Goal: Information Seeking & Learning: Learn about a topic

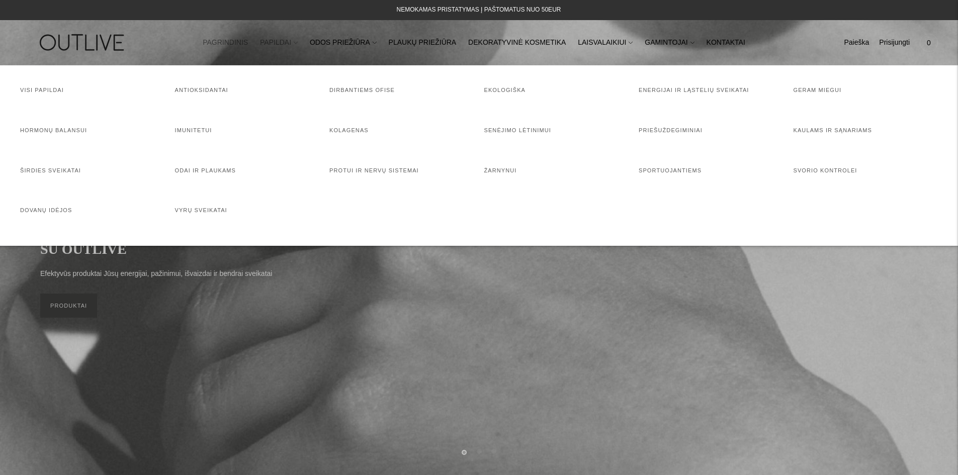
click at [289, 42] on link "PAPILDAI" at bounding box center [279, 43] width 38 height 22
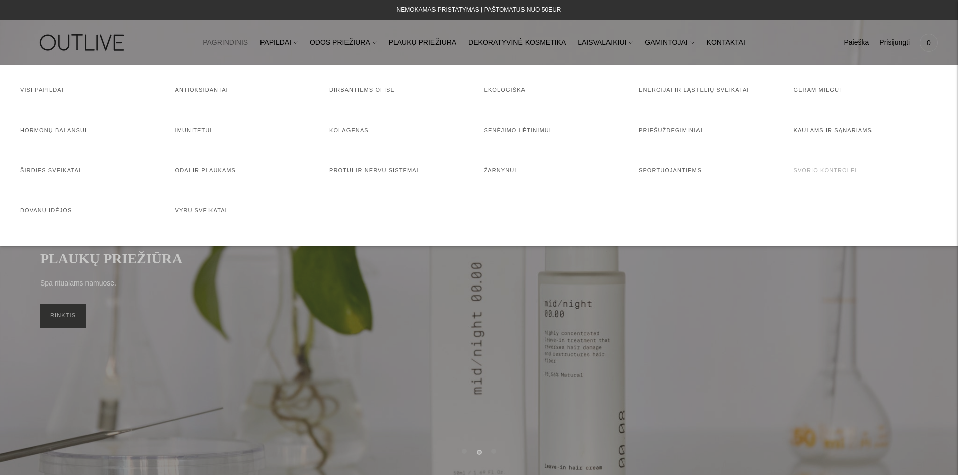
click at [832, 168] on link "Svorio kontrolei" at bounding box center [826, 171] width 64 height 6
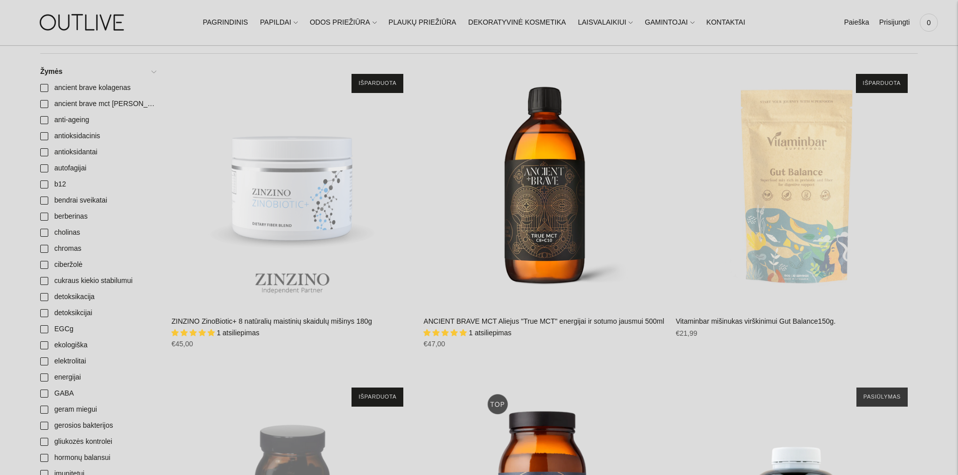
scroll to position [50, 0]
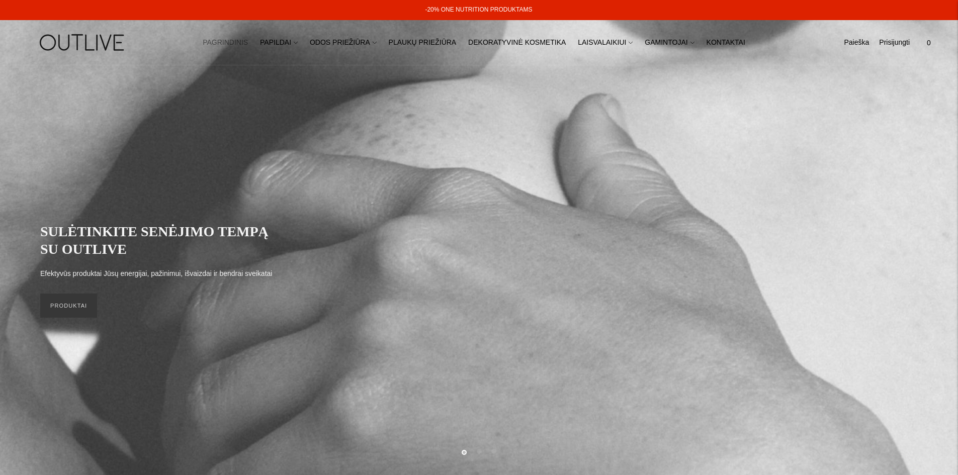
click at [236, 41] on link "PAGRINDINIS" at bounding box center [225, 43] width 45 height 22
click at [287, 37] on link "PAPILDAI" at bounding box center [279, 43] width 38 height 22
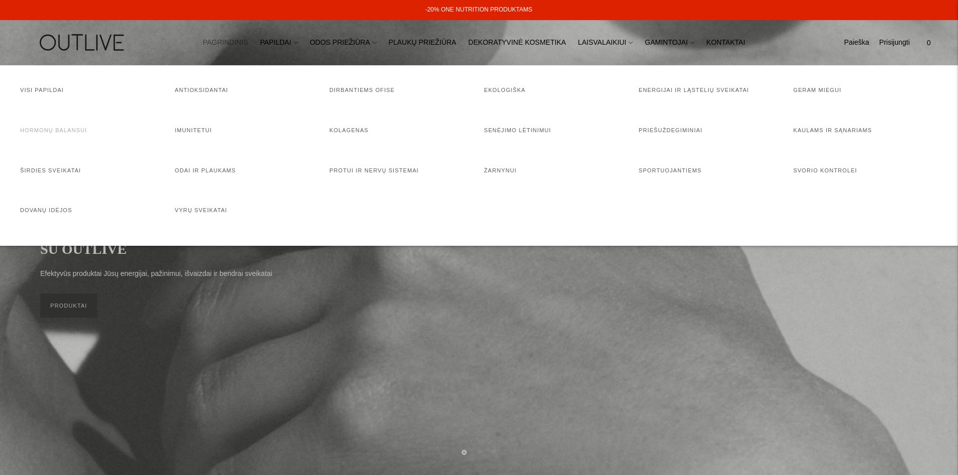
click at [65, 133] on link "Hormonų balansui" at bounding box center [53, 130] width 67 height 6
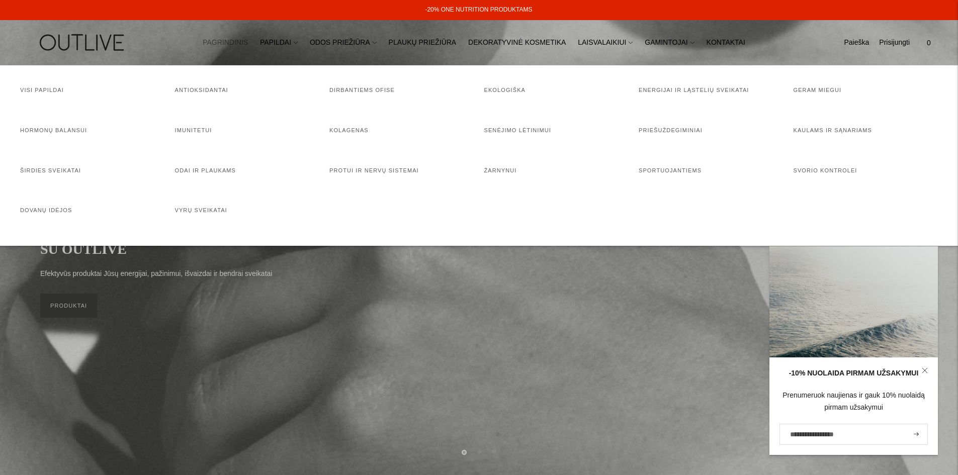
click at [42, 125] on ul "Visi papildai Antioksidantai Dirbantiems ofise Ekologiška Energijai ir ląstelių…" at bounding box center [479, 156] width 918 height 140
click at [41, 137] on li "Hormonų balansui" at bounding box center [92, 136] width 145 height 20
click at [46, 128] on link "Hormonų balansui" at bounding box center [53, 130] width 67 height 6
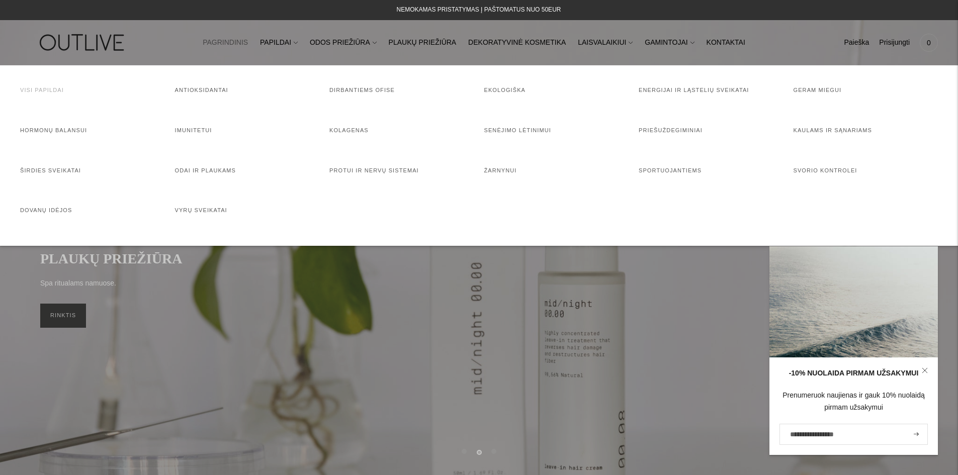
click at [42, 92] on link "Visi papildai" at bounding box center [42, 90] width 44 height 6
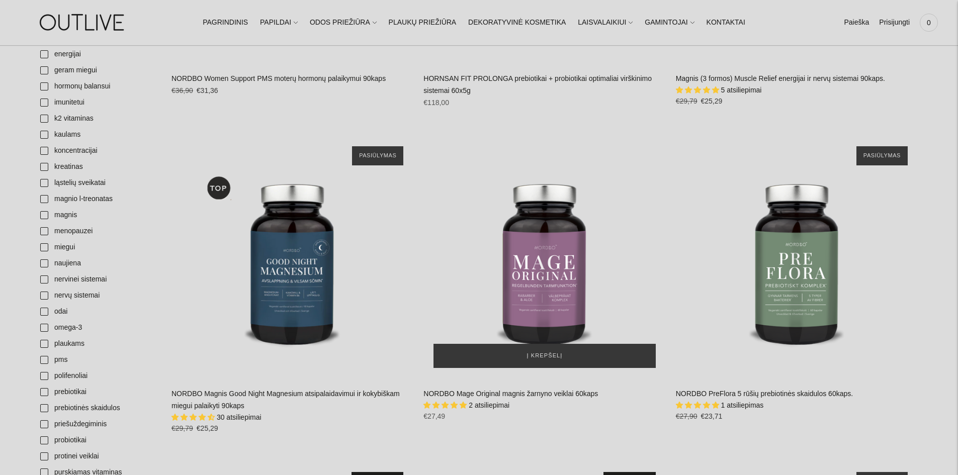
scroll to position [402, 0]
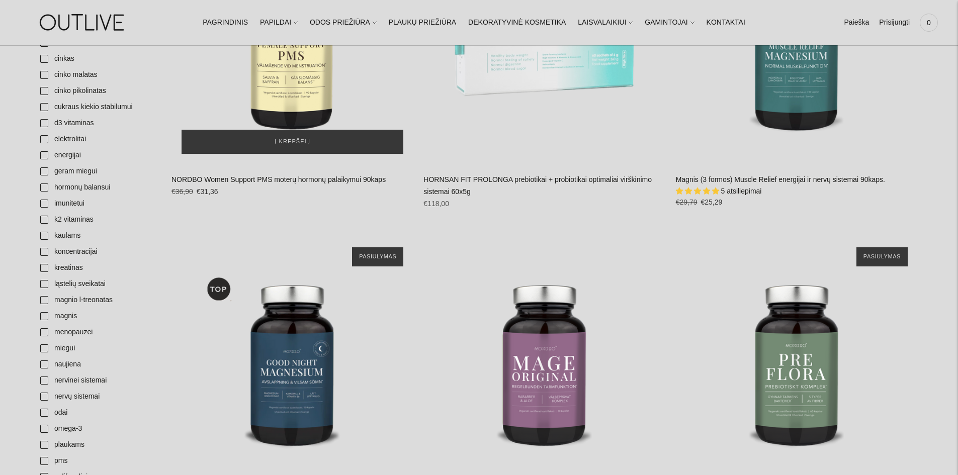
click at [306, 88] on div "NORDBO Women Support PMS moterų hormonų palaikymui 90kaps\a" at bounding box center [293, 43] width 242 height 242
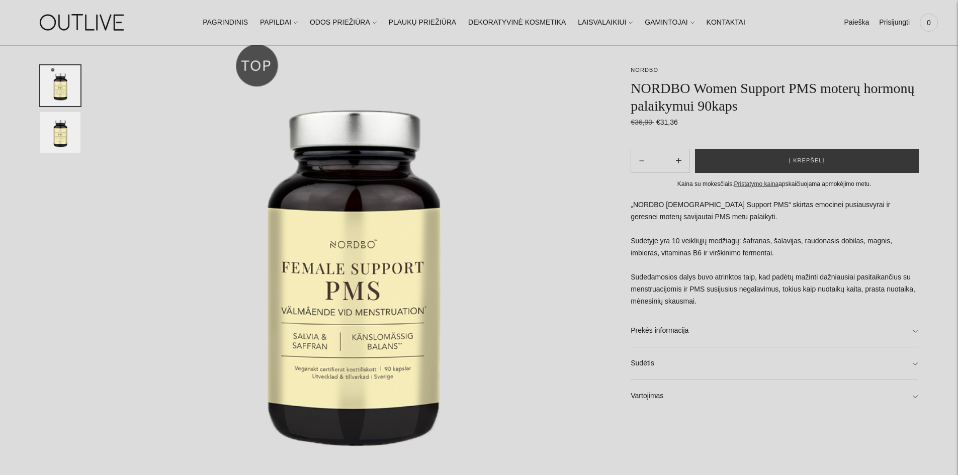
scroll to position [101, 0]
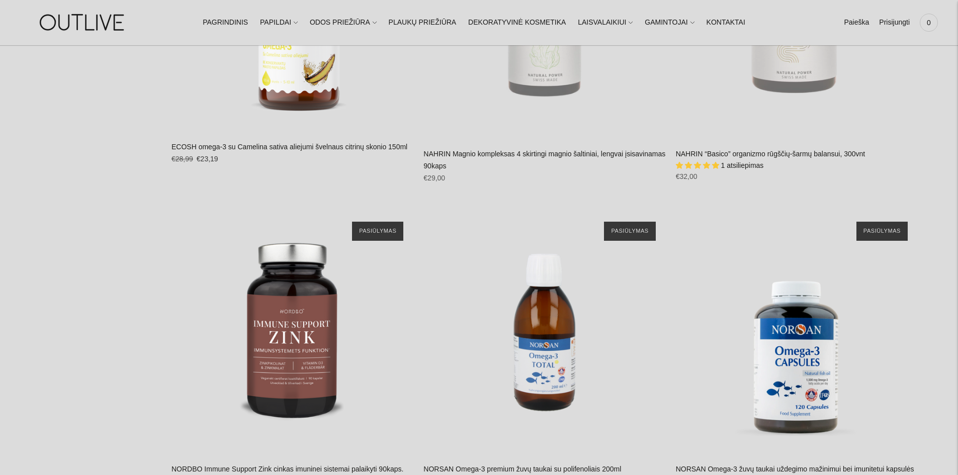
scroll to position [1861, 0]
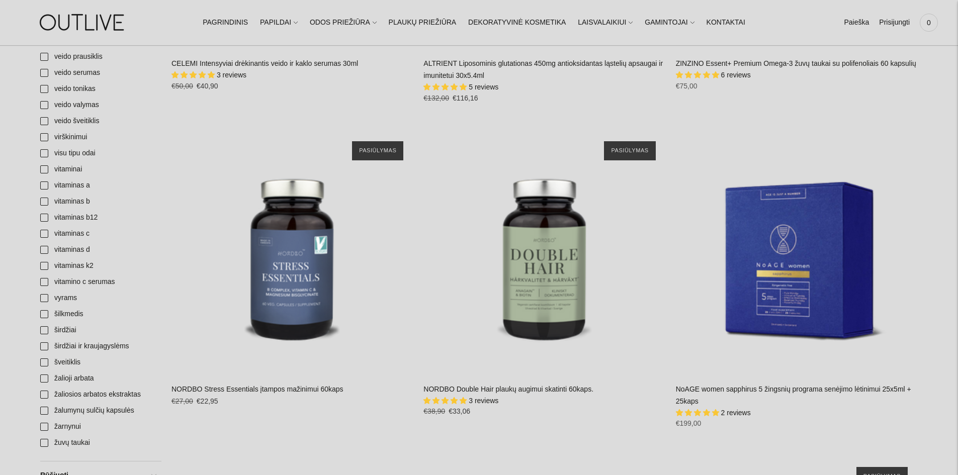
scroll to position [3572, 0]
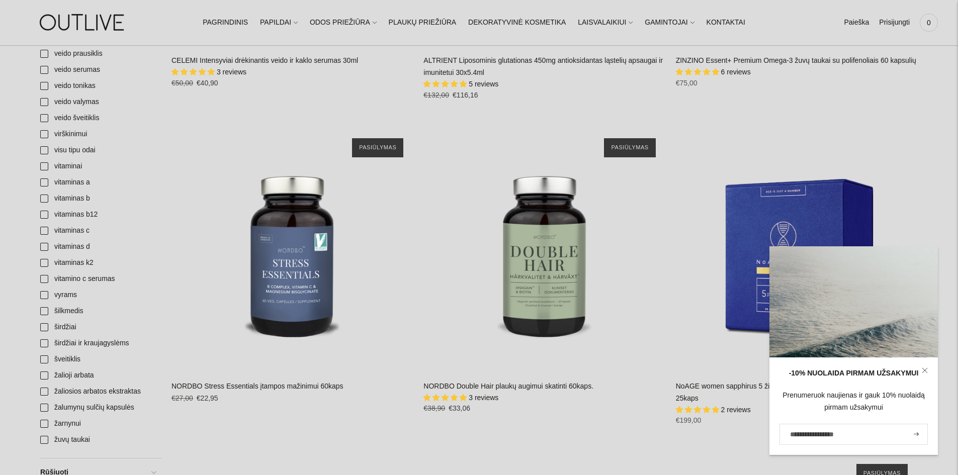
click at [925, 372] on icon at bounding box center [925, 371] width 6 height 6
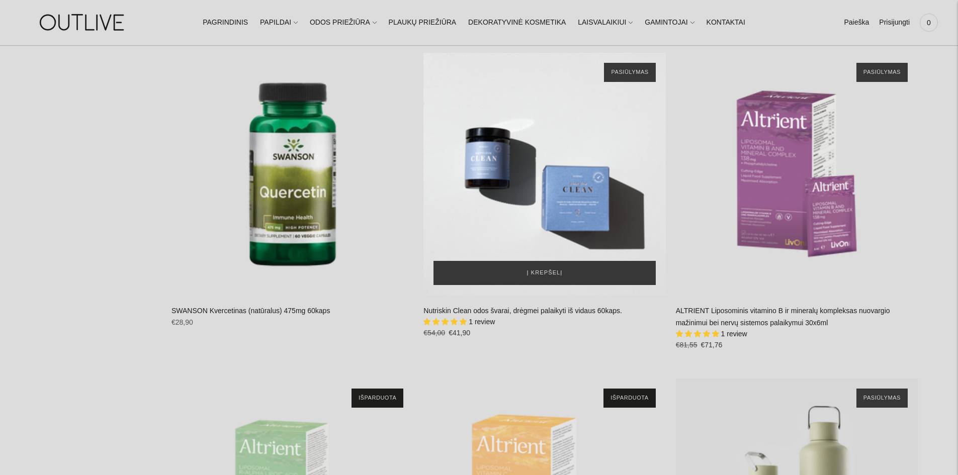
scroll to position [11369, 0]
